Goal: Answer question/provide support

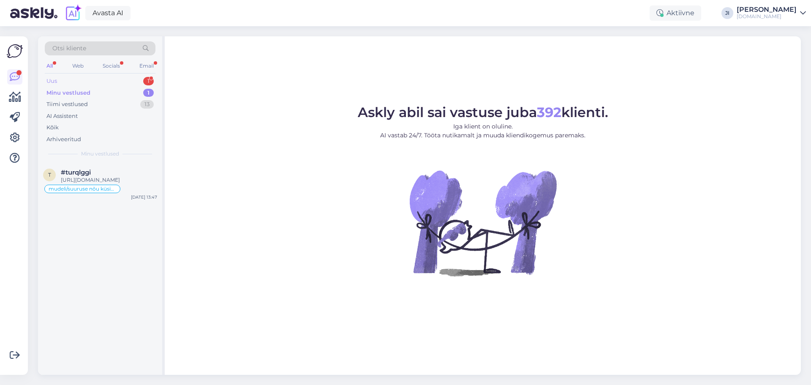
click at [138, 82] on div "Uus 1" at bounding box center [100, 81] width 111 height 12
click at [110, 187] on div "Re: [DOMAIN_NAME] tagastusvormi automaatkiri tellimus #34087" at bounding box center [109, 183] width 96 height 15
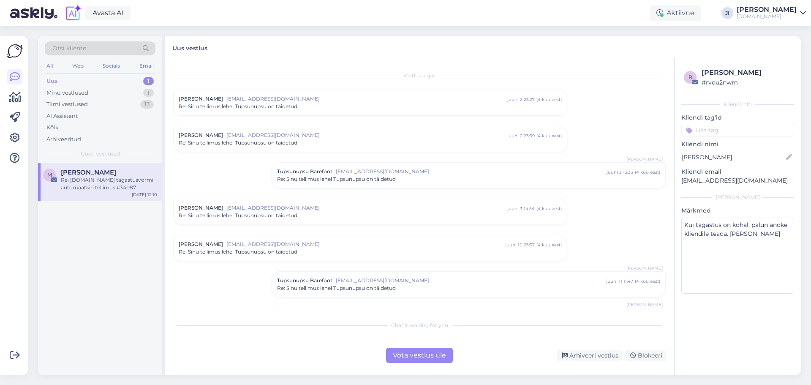
scroll to position [96, 0]
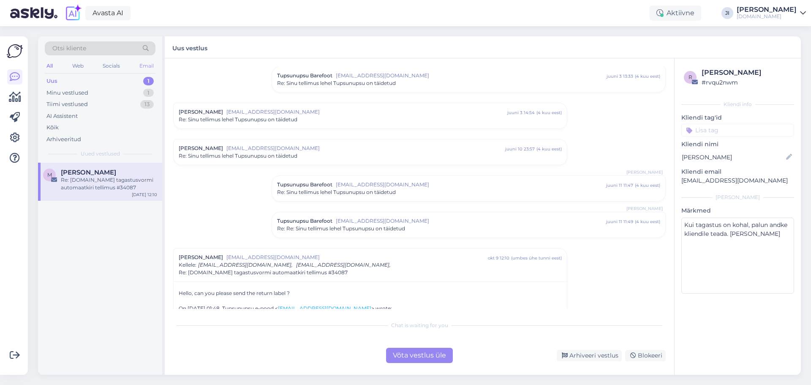
click at [151, 65] on div "Email" at bounding box center [147, 65] width 18 height 11
click at [121, 48] on div "Otsi kliente" at bounding box center [100, 48] width 111 height 14
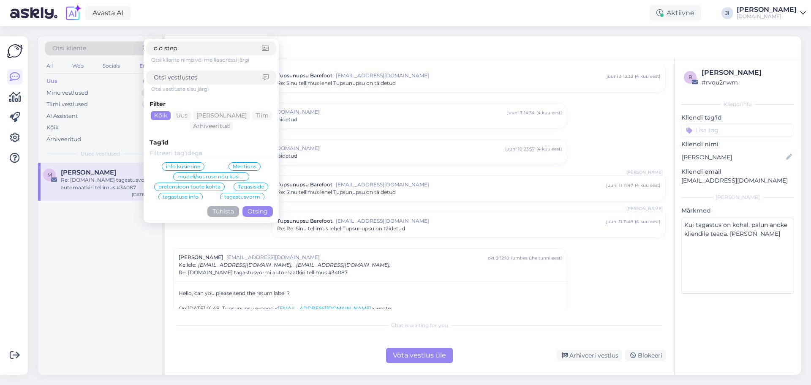
type input "d.d step"
click at [254, 216] on button "Otsing" at bounding box center [258, 211] width 30 height 11
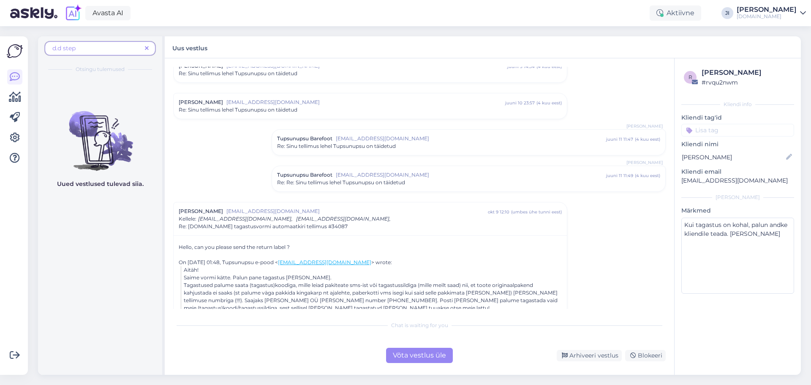
scroll to position [0, 0]
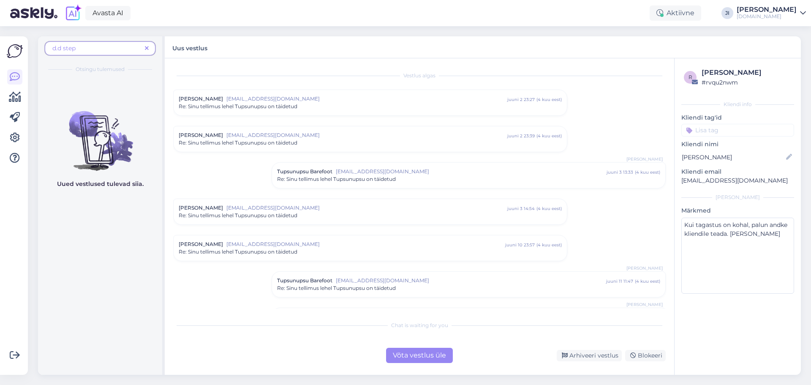
click at [119, 49] on span "d.d step" at bounding box center [96, 48] width 89 height 9
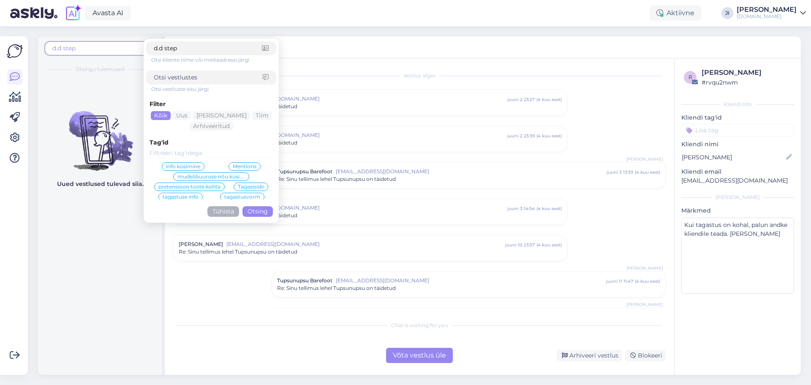
click at [207, 80] on input at bounding box center [208, 77] width 109 height 9
type input "d.d step"
click at [194, 51] on input "d.d step" at bounding box center [208, 48] width 108 height 9
type input "d"
click at [257, 212] on button "Otsing" at bounding box center [258, 211] width 30 height 11
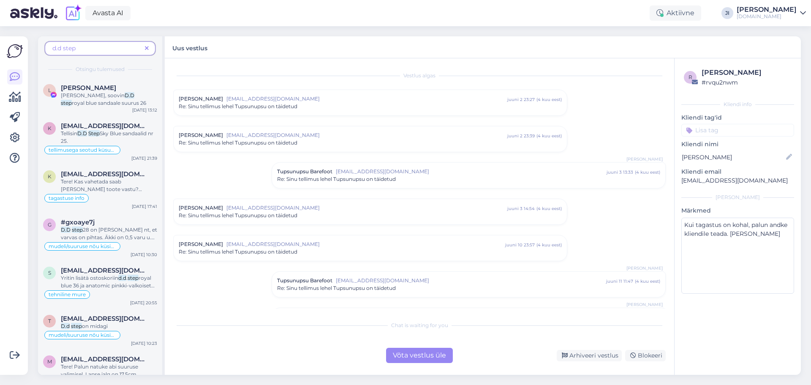
click at [98, 47] on span "d.d step" at bounding box center [96, 48] width 89 height 9
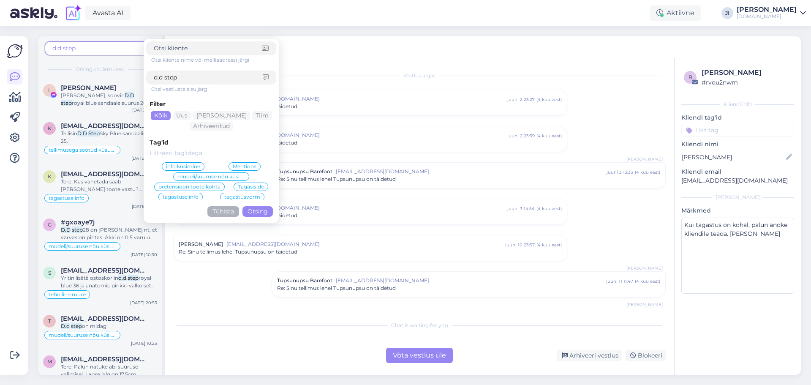
click at [210, 79] on input "d.d step" at bounding box center [208, 77] width 109 height 9
type input "d"
click at [395, 48] on div "Uus vestlus" at bounding box center [483, 47] width 636 height 22
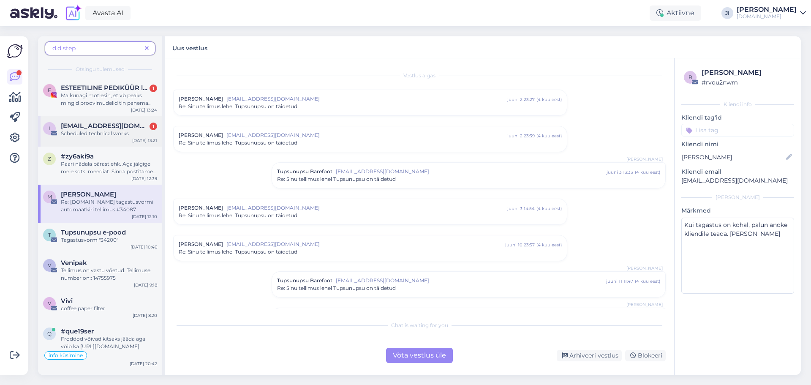
click at [136, 130] on div "Scheduled technical works" at bounding box center [109, 134] width 96 height 8
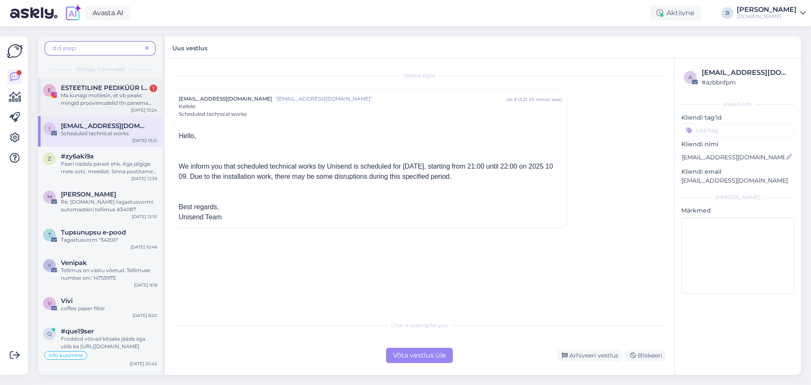
click at [128, 93] on span "Ma kunagi motlesin, et vb peaks mingid proovimudelid tln panema endale stuudios…" at bounding box center [106, 106] width 91 height 29
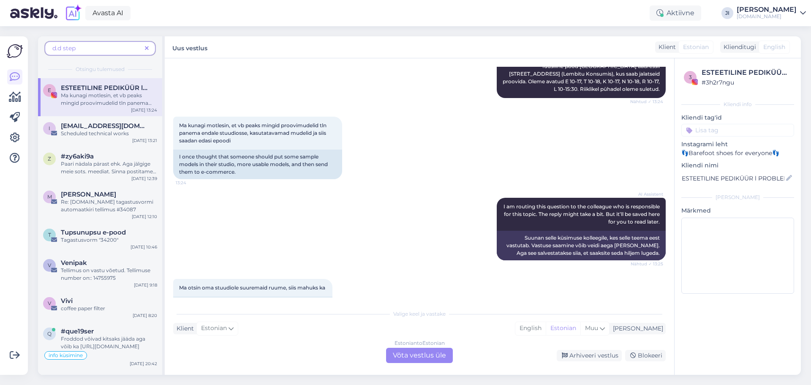
scroll to position [756, 0]
